Goal: Communication & Community: Answer question/provide support

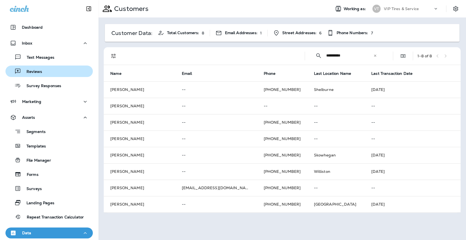
click at [35, 69] on p "Reviews" at bounding box center [31, 71] width 21 height 5
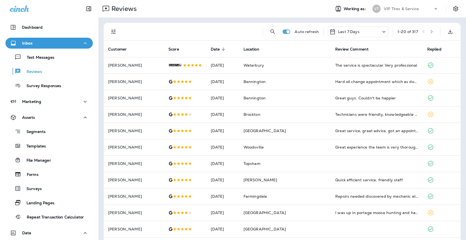
click at [118, 29] on button "Filters" at bounding box center [113, 31] width 11 height 11
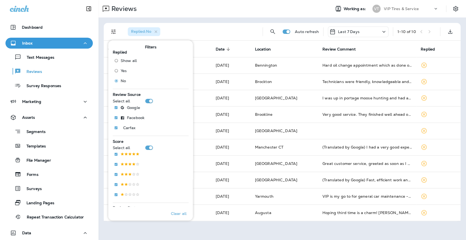
click at [223, 26] on div "Replied : No" at bounding box center [190, 31] width 135 height 17
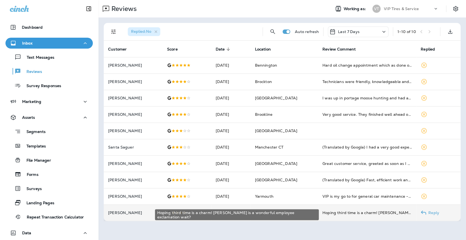
click at [345, 211] on div "Hoping third time is a charm! [PERSON_NAME] is a wonderful employee exclamation…" at bounding box center [367, 212] width 90 height 5
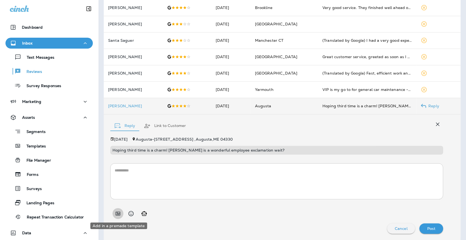
click at [120, 212] on icon "Add in a premade template" at bounding box center [118, 213] width 7 height 7
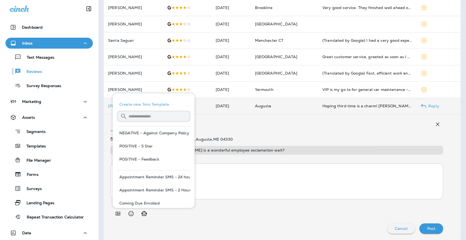
scroll to position [30, 0]
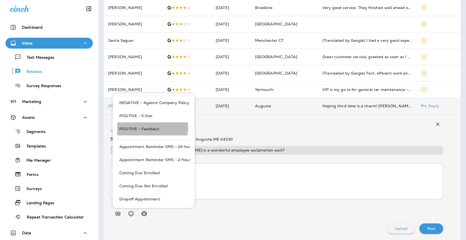
click at [147, 127] on button "POSITIVE - Feedback" at bounding box center [153, 128] width 73 height 13
type textarea "**********"
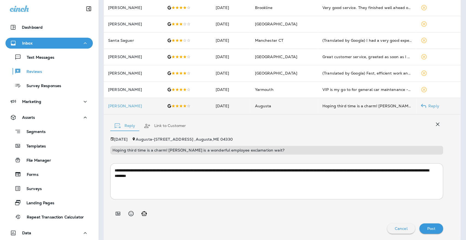
click at [429, 229] on p "Post" at bounding box center [431, 228] width 8 height 4
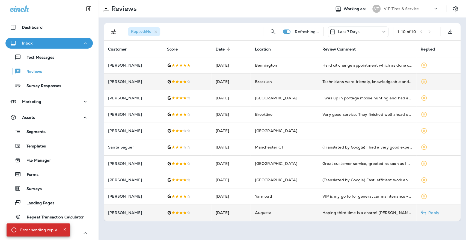
scroll to position [0, 0]
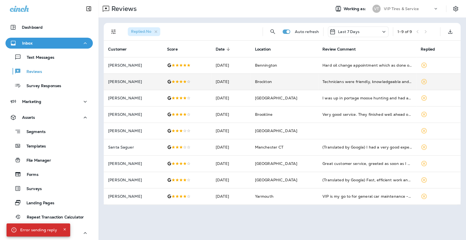
click at [299, 210] on div "Replied : No Auto refresh Last 7 Days 1 - 9 of 9 Customer Score Date sorted des…" at bounding box center [282, 113] width 368 height 193
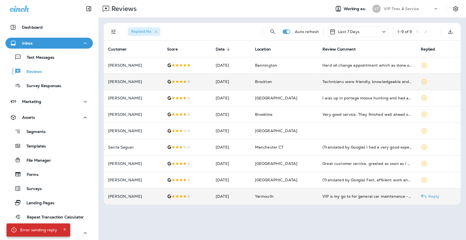
click at [296, 197] on td "Yarmouth" at bounding box center [283, 196] width 67 height 16
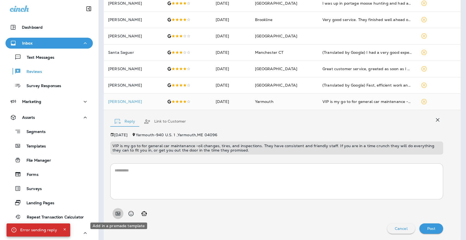
click at [119, 213] on icon "Add in a premade template" at bounding box center [118, 214] width 5 height 4
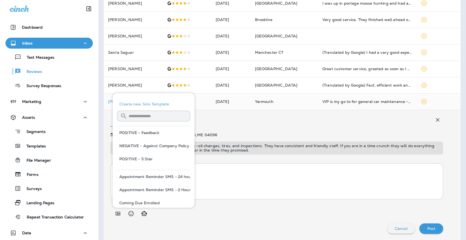
drag, startPoint x: 145, startPoint y: 156, endPoint x: 159, endPoint y: 160, distance: 14.8
click at [145, 156] on button "POSITIVE - 5 Star" at bounding box center [153, 158] width 73 height 13
type textarea "**********"
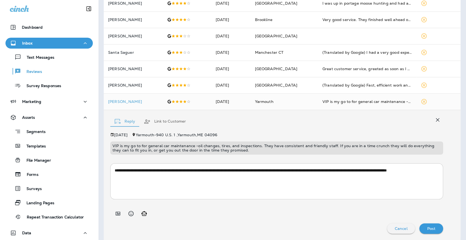
click at [424, 225] on div "Post" at bounding box center [431, 228] width 15 height 7
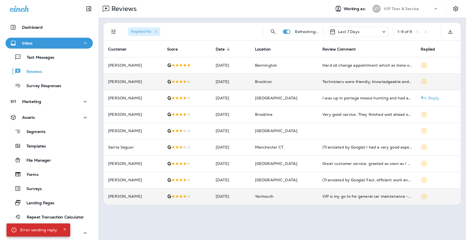
scroll to position [0, 0]
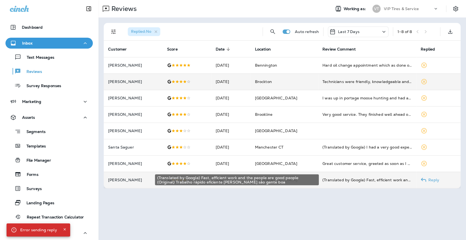
click at [325, 177] on div "(Translated by Google) Fast, efficient work and the people are good people (Ori…" at bounding box center [367, 179] width 90 height 5
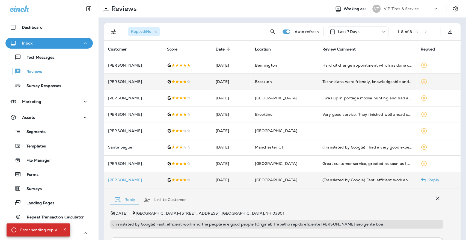
scroll to position [74, 0]
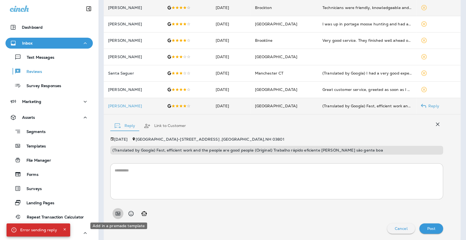
click at [120, 213] on icon "Add in a premade template" at bounding box center [118, 213] width 7 height 7
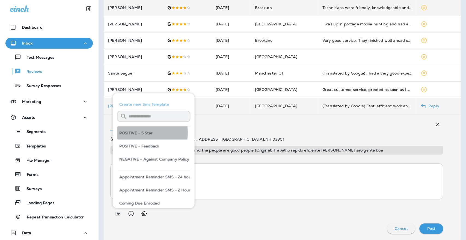
click at [144, 133] on button "POSITIVE - 5 Star" at bounding box center [153, 132] width 73 height 13
type textarea "**********"
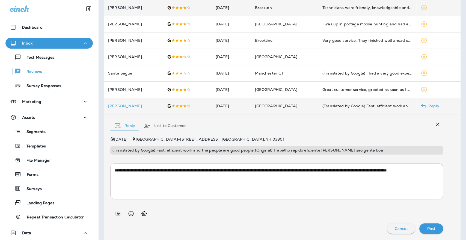
click at [428, 226] on p "Post" at bounding box center [431, 228] width 8 height 4
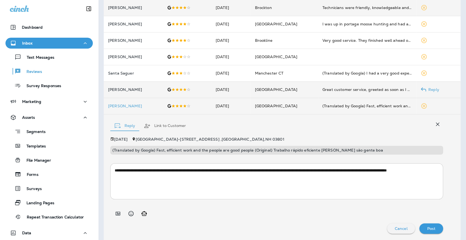
scroll to position [0, 0]
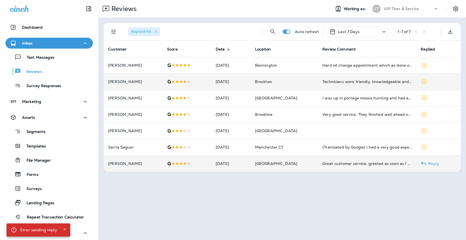
click at [121, 162] on p "[PERSON_NAME]" at bounding box center [133, 163] width 50 height 4
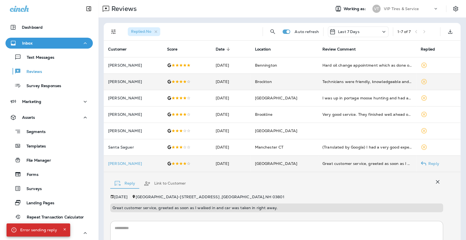
scroll to position [58, 0]
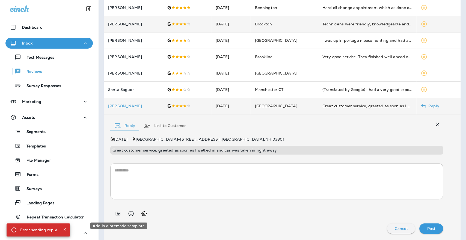
click at [118, 212] on icon "Add in a premade template" at bounding box center [118, 213] width 7 height 7
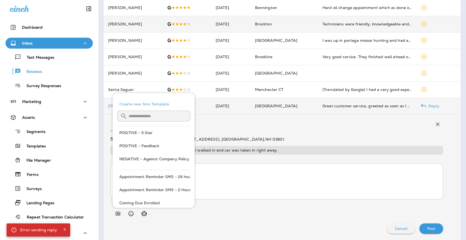
click at [136, 131] on button "POSITIVE - 5 Star" at bounding box center [153, 132] width 73 height 13
type textarea "**********"
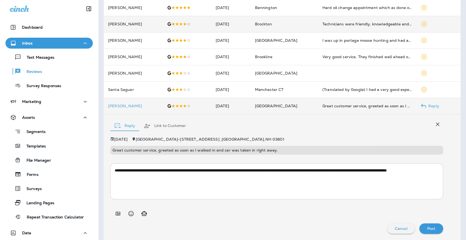
click at [431, 227] on div "Post" at bounding box center [431, 228] width 15 height 7
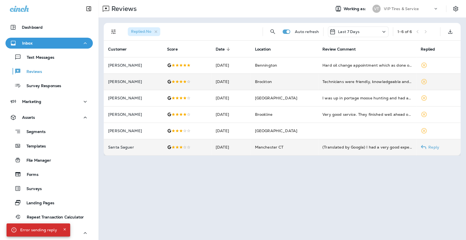
click at [360, 148] on div "(Translated by Google) I had a very good experience, high-quality service, [PER…" at bounding box center [367, 146] width 90 height 5
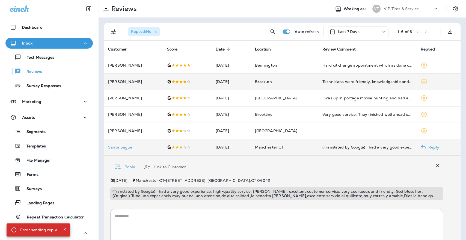
scroll to position [46, 0]
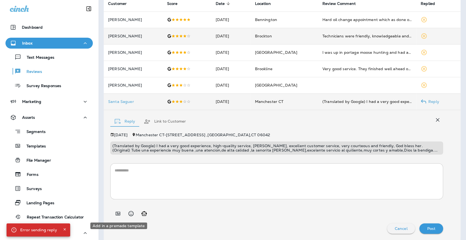
click at [120, 213] on icon "Add in a premade template" at bounding box center [118, 214] width 5 height 4
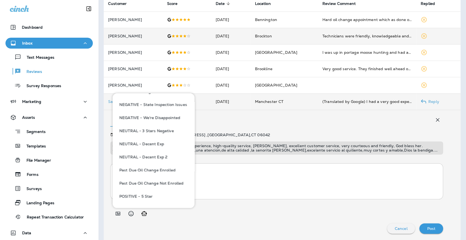
scroll to position [273, 0]
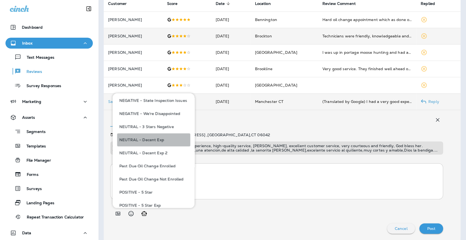
click at [156, 140] on button "NEUTRAL - Decent Exp" at bounding box center [153, 139] width 73 height 13
type textarea "**********"
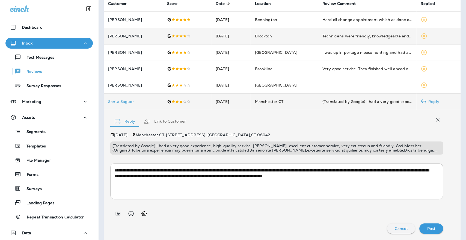
click at [427, 226] on p "Post" at bounding box center [431, 228] width 8 height 4
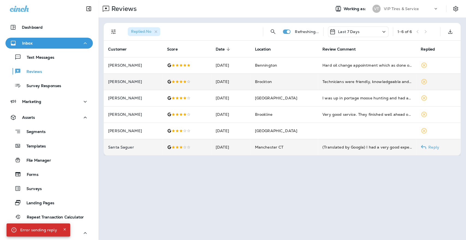
scroll to position [0, 0]
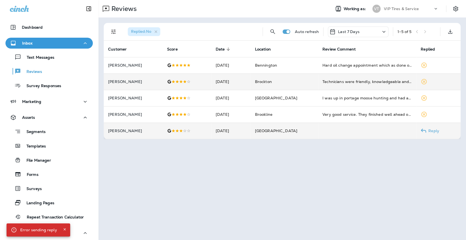
click at [228, 131] on td "[DATE]" at bounding box center [230, 131] width 39 height 16
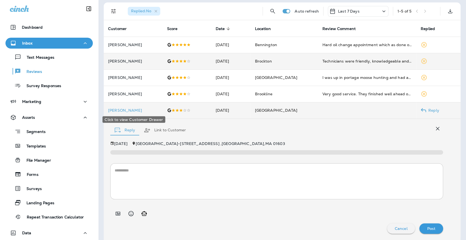
click at [113, 110] on p "[PERSON_NAME]" at bounding box center [133, 110] width 50 height 4
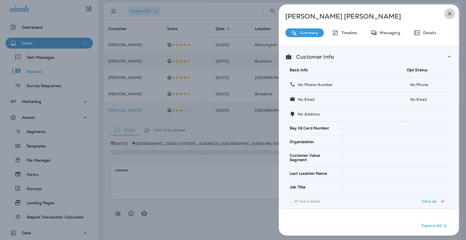
click at [450, 12] on icon "button" at bounding box center [449, 13] width 7 height 7
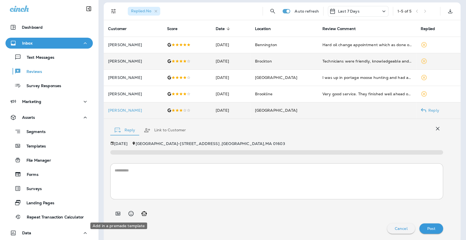
click at [113, 213] on button "Add in a premade template" at bounding box center [117, 213] width 11 height 11
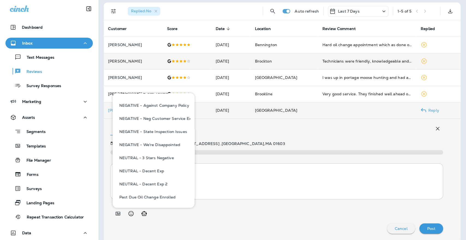
scroll to position [242, 0]
click at [157, 157] on button "NEUTRAL - 3 Stars Negative" at bounding box center [153, 156] width 73 height 13
type textarea "**********"
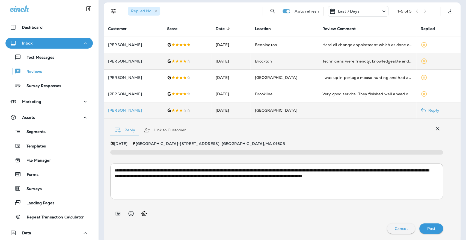
click at [427, 225] on div "Post" at bounding box center [431, 228] width 15 height 7
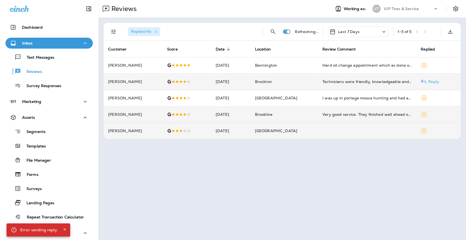
scroll to position [0, 0]
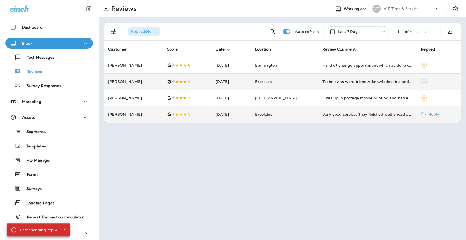
click at [220, 115] on td "[DATE]" at bounding box center [230, 114] width 39 height 16
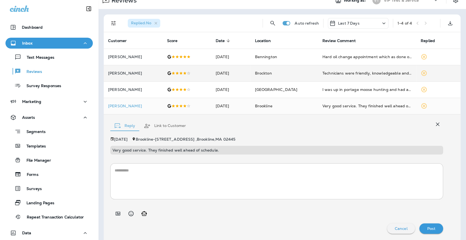
click at [114, 213] on button "Add in a premade template" at bounding box center [117, 213] width 11 height 11
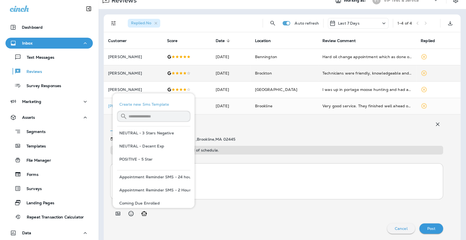
click at [139, 160] on button "POSITIVE - 5 Star" at bounding box center [153, 159] width 73 height 13
type textarea "**********"
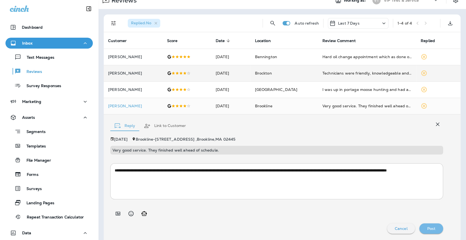
click at [427, 227] on p "Post" at bounding box center [431, 228] width 8 height 4
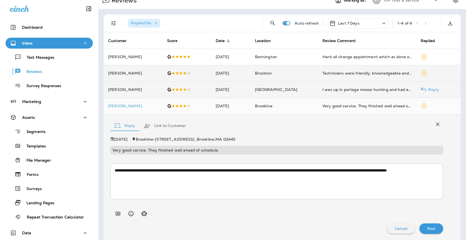
click at [147, 90] on p "[PERSON_NAME]" at bounding box center [133, 89] width 50 height 4
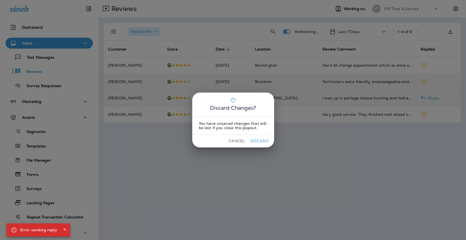
scroll to position [0, 0]
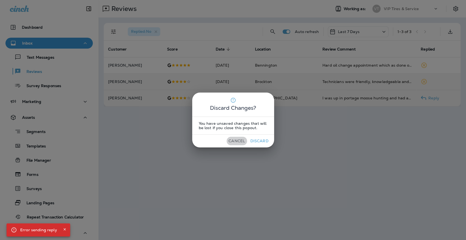
click at [239, 141] on button "Cancel" at bounding box center [237, 141] width 20 height 8
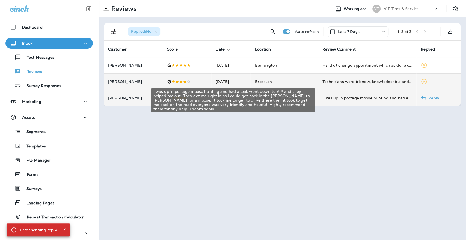
click at [329, 99] on div "I was up in portage moose hunting and had a leak went down to VIP and they help…" at bounding box center [367, 97] width 90 height 5
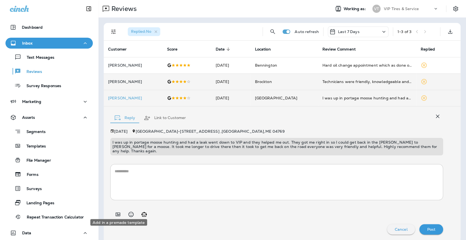
click at [118, 212] on icon "Add in a premade template" at bounding box center [118, 214] width 5 height 4
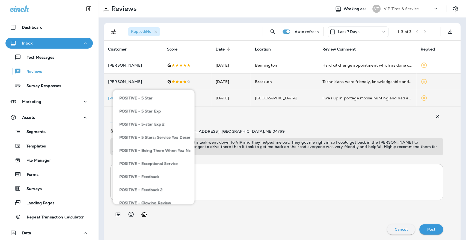
scroll to position [364, 0]
click at [158, 150] on button "POSITIVE - Being There When You Need Us" at bounding box center [153, 149] width 73 height 13
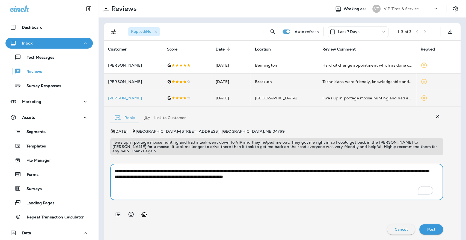
drag, startPoint x: 205, startPoint y: 172, endPoint x: 114, endPoint y: 174, distance: 90.9
click at [115, 174] on textarea "**********" at bounding box center [274, 181] width 319 height 27
type textarea "**********"
click at [427, 227] on p "Post" at bounding box center [431, 229] width 8 height 4
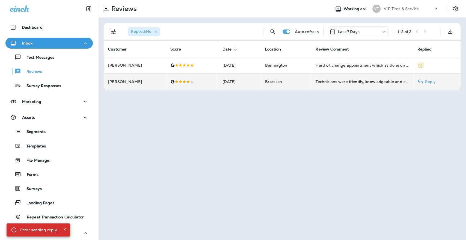
click at [124, 80] on p "[PERSON_NAME]" at bounding box center [135, 81] width 54 height 4
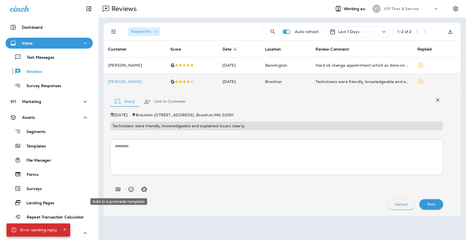
click at [120, 189] on icon "Add in a premade template" at bounding box center [118, 189] width 5 height 4
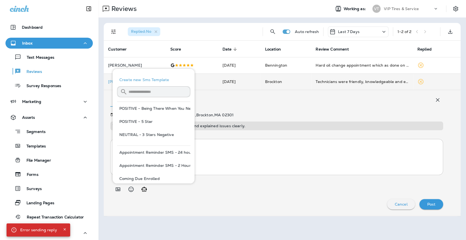
click at [138, 121] on button "POSITIVE - 5 Star" at bounding box center [153, 121] width 73 height 13
type textarea "**********"
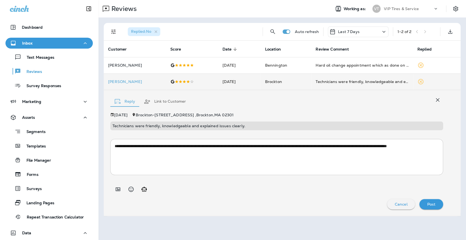
click at [434, 202] on p "Post" at bounding box center [431, 204] width 8 height 4
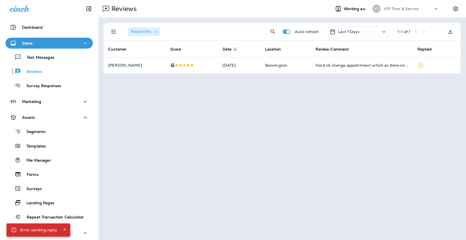
click at [200, 149] on div "Reviews Working as: VT VIP Tires & Service Replied : No Auto refresh Last 7 Day…" at bounding box center [282, 120] width 368 height 240
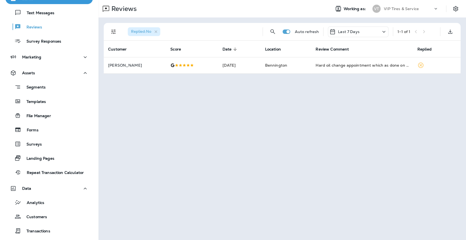
scroll to position [0, 0]
